Goal: Information Seeking & Learning: Learn about a topic

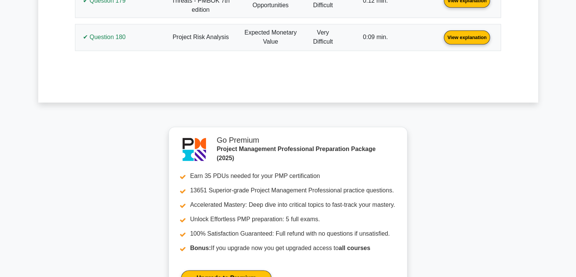
scroll to position [6805, 0]
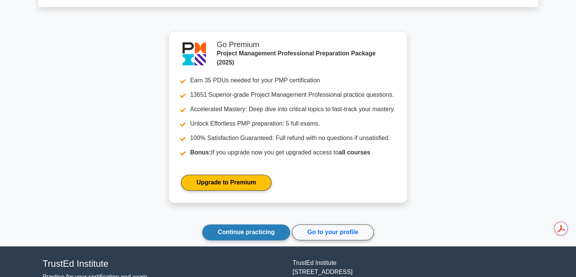
click at [255, 224] on link "Continue practicing" at bounding box center [246, 232] width 88 height 16
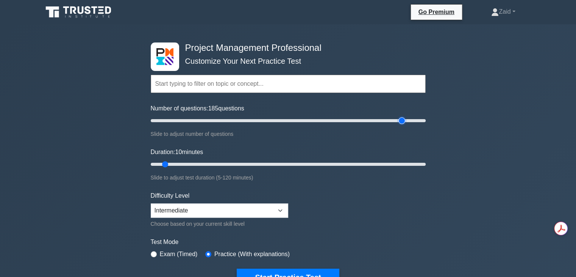
click at [404, 120] on input "Number of questions: 185 questions" at bounding box center [288, 120] width 275 height 9
type input "180"
click at [397, 120] on input "Number of questions: 180 questions" at bounding box center [288, 120] width 275 height 9
click at [411, 164] on input "Duration: 115 minutes" at bounding box center [288, 164] width 275 height 9
click at [427, 163] on div "Project Management Professional Customize Your Next Practice Test Topics Scope …" at bounding box center [288, 164] width 284 height 280
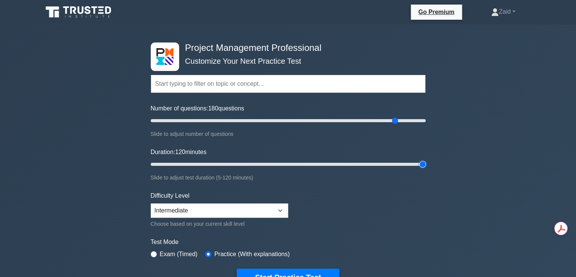
type input "120"
click at [424, 163] on input "Duration: 120 minutes" at bounding box center [288, 164] width 275 height 9
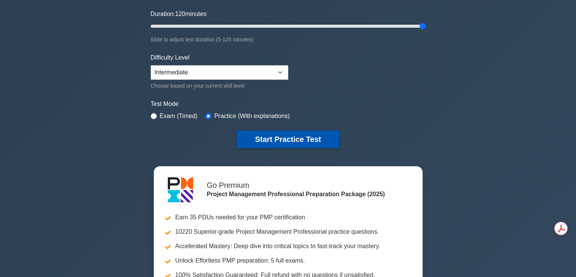
click at [319, 141] on button "Start Practice Test" at bounding box center [288, 138] width 102 height 17
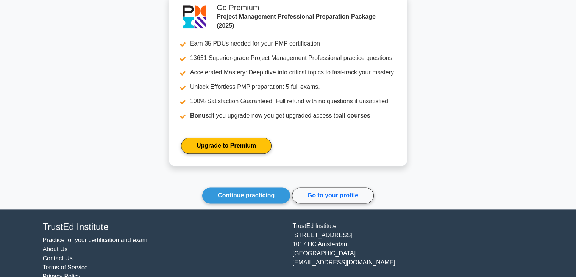
scroll to position [897, 0]
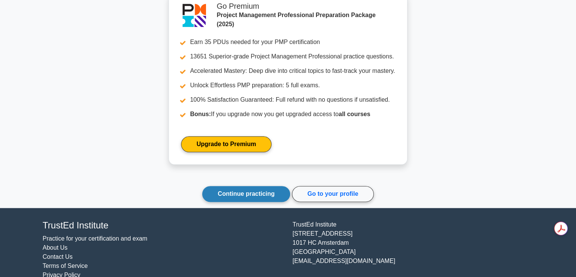
click at [241, 192] on link "Continue practicing" at bounding box center [246, 194] width 88 height 16
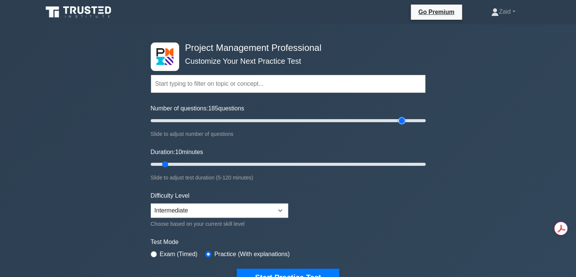
click at [399, 120] on input "Number of questions: 185 questions" at bounding box center [288, 120] width 275 height 9
type input "180"
click at [393, 120] on input "Number of questions: 185 questions" at bounding box center [288, 120] width 275 height 9
type input "120"
click at [424, 164] on input "Duration: 120 minutes" at bounding box center [288, 164] width 275 height 9
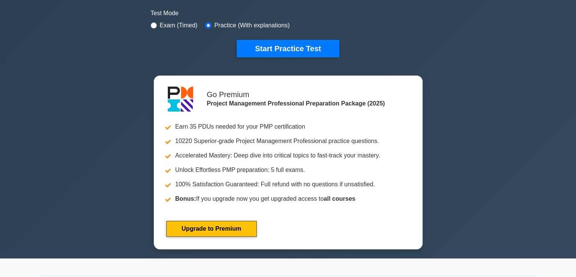
scroll to position [267, 0]
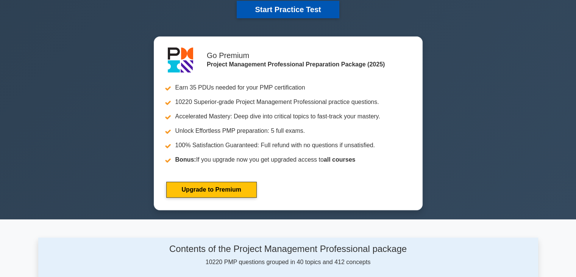
click at [324, 11] on button "Start Practice Test" at bounding box center [288, 9] width 102 height 17
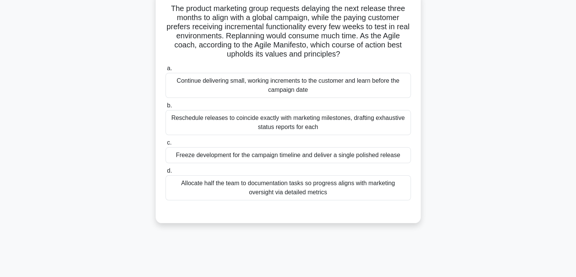
scroll to position [51, 0]
click at [316, 154] on div "Freeze development for the campaign timeline and deliver a single polished rele…" at bounding box center [289, 155] width 246 height 16
click at [166, 145] on input "c. Freeze development for the campaign timeline and deliver a single polished r…" at bounding box center [166, 142] width 0 height 5
click at [236, 93] on div "Continue delivering small, working increments to the customer and learn before …" at bounding box center [289, 84] width 246 height 25
click at [166, 70] on input "a. Continue delivering small, working increments to the customer and learn befo…" at bounding box center [166, 68] width 0 height 5
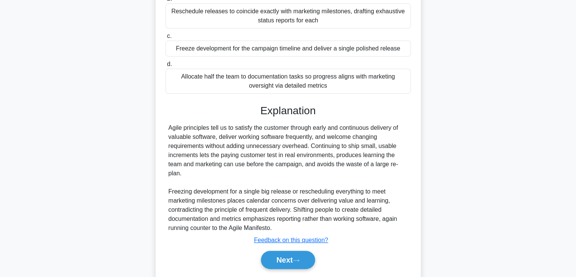
scroll to position [181, 0]
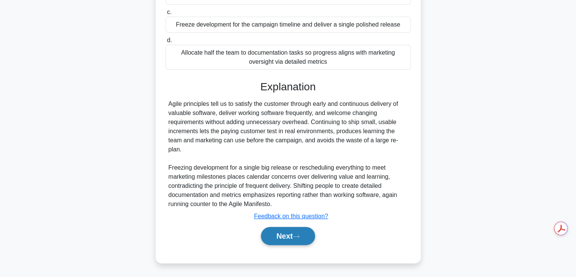
click at [274, 233] on button "Next" at bounding box center [288, 236] width 54 height 18
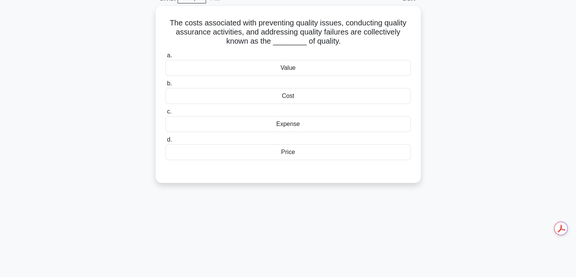
scroll to position [29, 0]
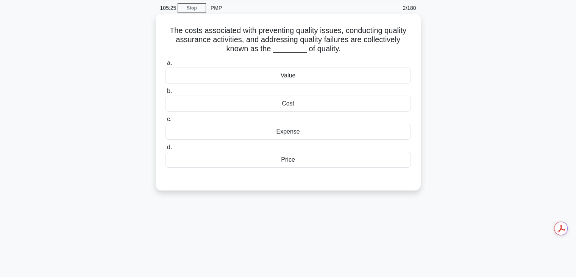
click at [291, 138] on div "Expense" at bounding box center [289, 132] width 246 height 16
click at [166, 122] on input "c. Expense" at bounding box center [166, 119] width 0 height 5
click at [272, 105] on div "Cost" at bounding box center [289, 103] width 246 height 16
click at [166, 94] on input "b. Cost" at bounding box center [166, 91] width 0 height 5
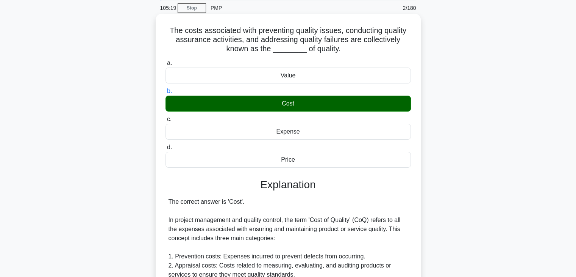
scroll to position [236, 0]
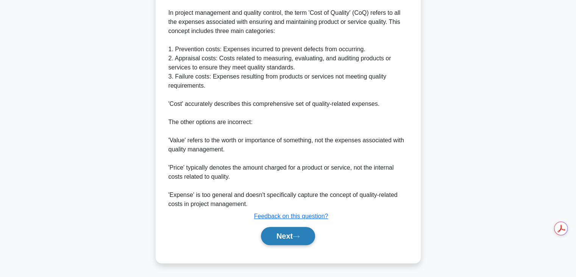
click at [282, 241] on button "Next" at bounding box center [288, 236] width 54 height 18
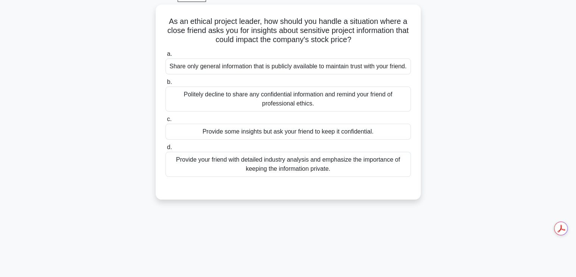
scroll to position [53, 0]
